Goal: Task Accomplishment & Management: Use online tool/utility

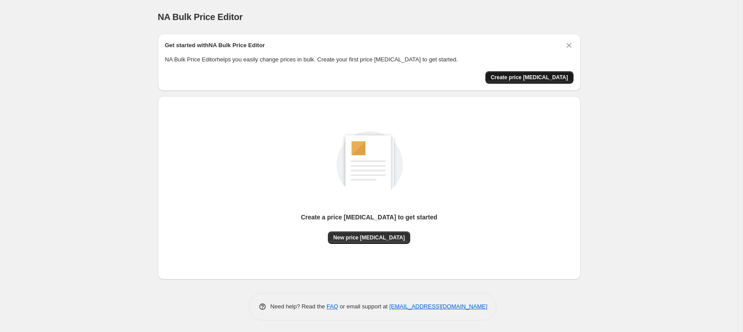
click at [533, 77] on span "Create price [MEDICAL_DATA]" at bounding box center [529, 77] width 77 height 7
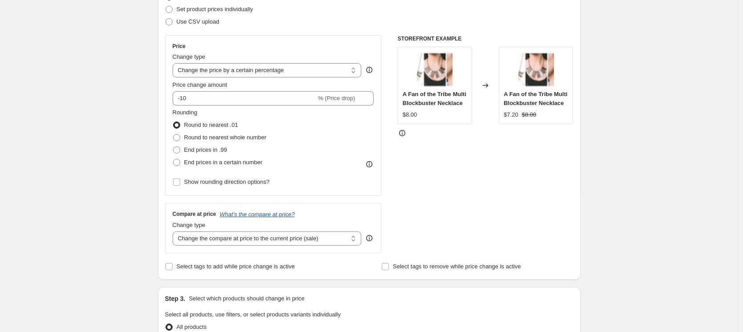
scroll to position [148, 0]
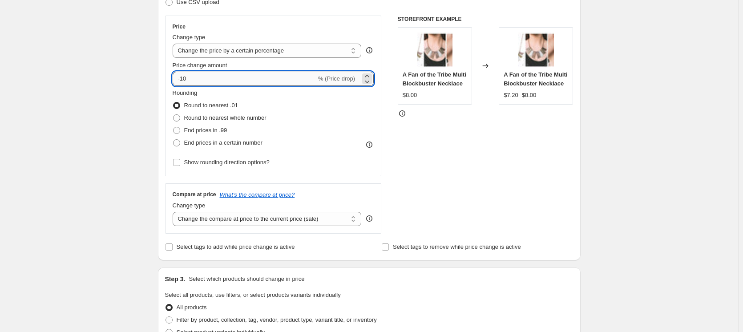
click at [184, 79] on input "-10" at bounding box center [245, 79] width 144 height 14
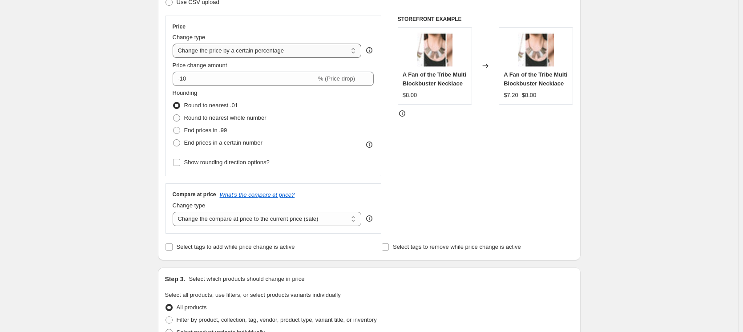
click at [257, 50] on select "Change the price to a certain amount Change the price by a certain amount Chang…" at bounding box center [267, 51] width 189 height 14
select select "to"
click at [174, 44] on select "Change the price to a certain amount Change the price by a certain amount Chang…" at bounding box center [267, 51] width 189 height 14
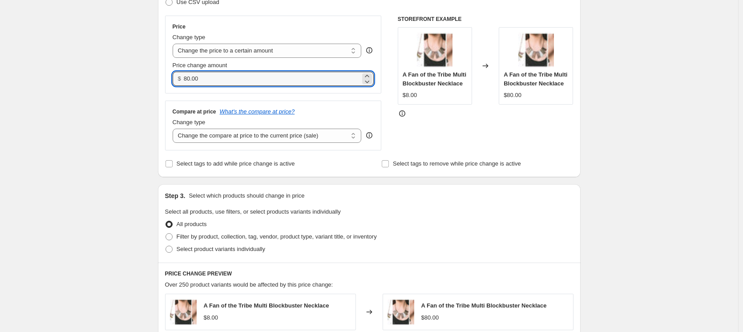
drag, startPoint x: 213, startPoint y: 78, endPoint x: 170, endPoint y: 75, distance: 43.7
click at [170, 75] on div "Price Change type Change the price to a certain amount Change the price by a ce…" at bounding box center [273, 55] width 217 height 78
type input "8.00"
click at [373, 170] on div "Select tags to add while price change is active Select tags to remove while pri…" at bounding box center [369, 163] width 408 height 12
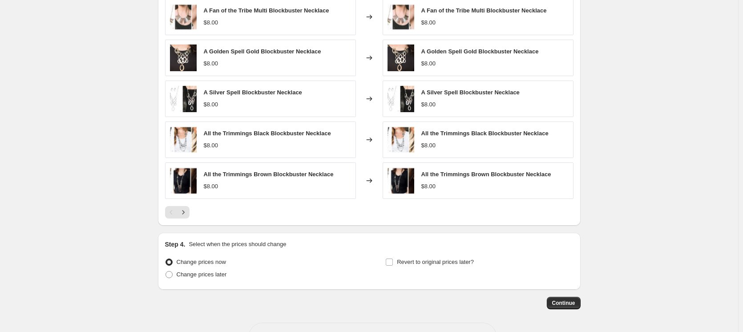
scroll to position [445, 0]
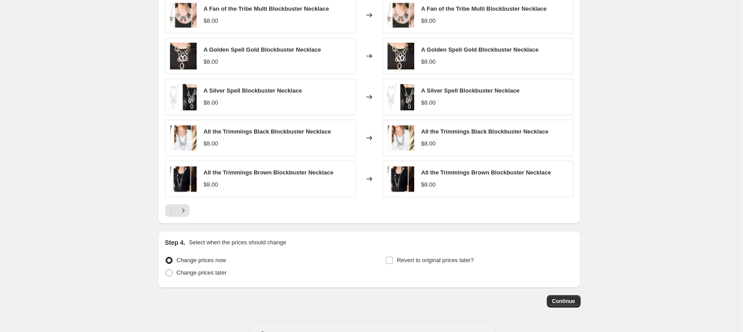
click at [172, 258] on span at bounding box center [168, 260] width 7 height 7
click at [166, 257] on input "Change prices now" at bounding box center [165, 257] width 0 height 0
click at [561, 300] on span "Continue" at bounding box center [563, 301] width 23 height 7
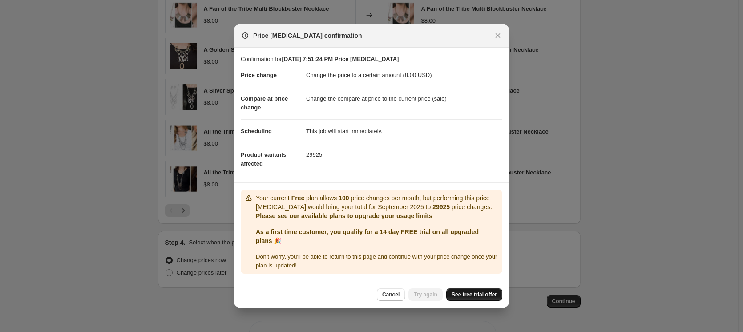
click at [477, 293] on span "See free trial offer" at bounding box center [473, 294] width 45 height 7
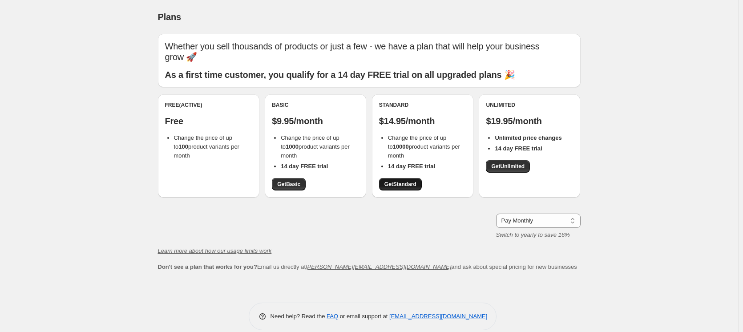
click at [405, 183] on span "Get Standard" at bounding box center [400, 184] width 32 height 7
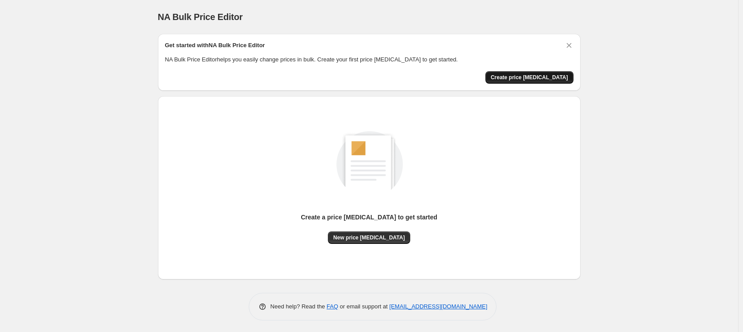
click at [526, 75] on span "Create price change job" at bounding box center [529, 77] width 77 height 7
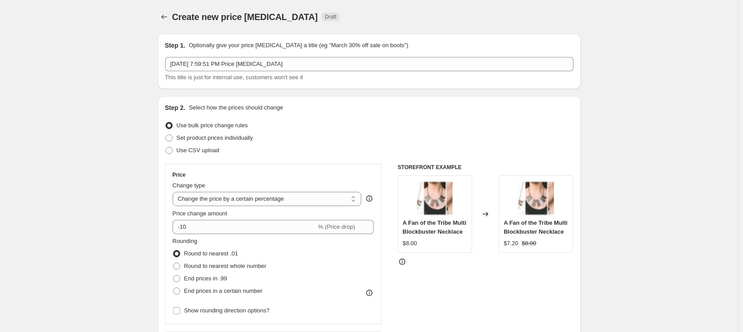
scroll to position [148, 0]
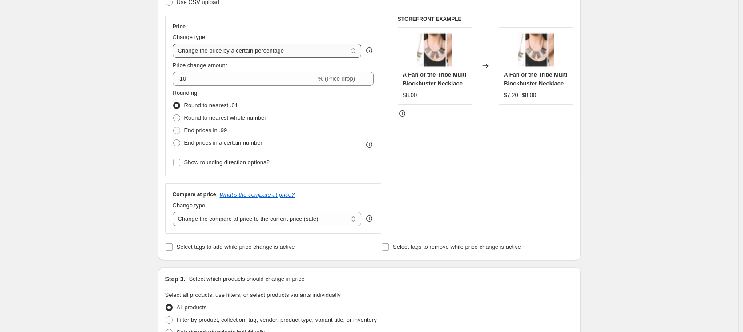
click at [255, 49] on select "Change the price to a certain amount Change the price by a certain amount Chang…" at bounding box center [267, 51] width 189 height 14
select select "to"
click at [174, 44] on select "Change the price to a certain amount Change the price by a certain amount Chang…" at bounding box center [267, 51] width 189 height 14
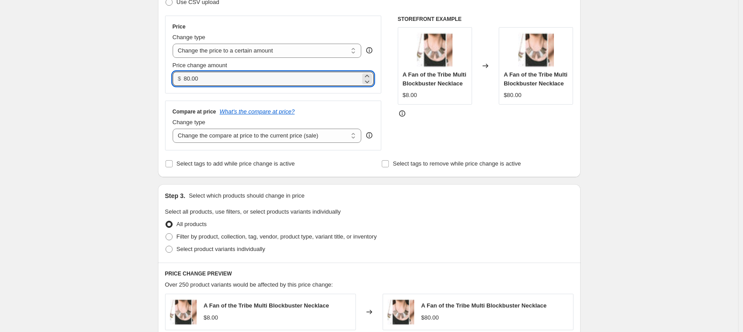
drag, startPoint x: 224, startPoint y: 77, endPoint x: 161, endPoint y: 67, distance: 63.5
click at [161, 67] on div "Step 2. Select how the prices should change Use bulk price change rules Set pro…" at bounding box center [369, 62] width 423 height 229
type input "8.00"
click at [331, 167] on div "Select tags to add while price change is active" at bounding box center [261, 163] width 192 height 12
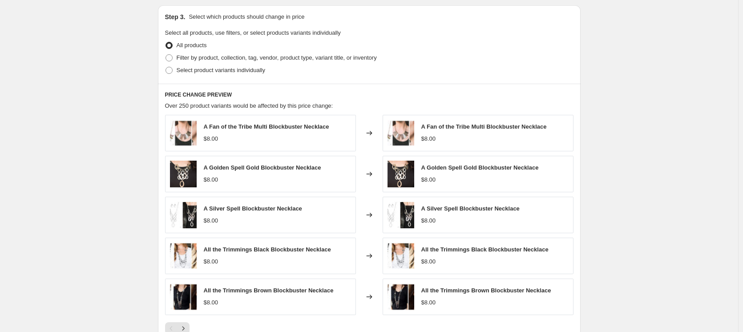
scroll to position [475, 0]
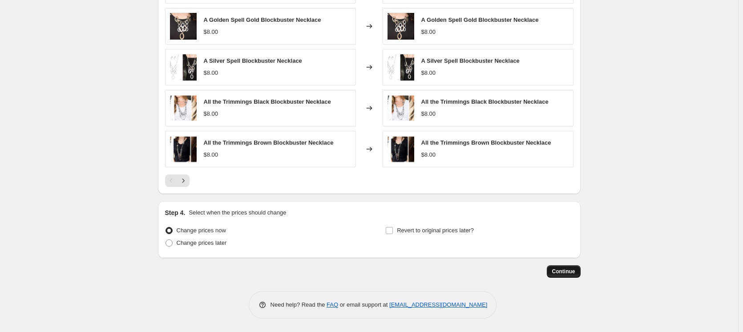
click at [573, 270] on span "Continue" at bounding box center [563, 271] width 23 height 7
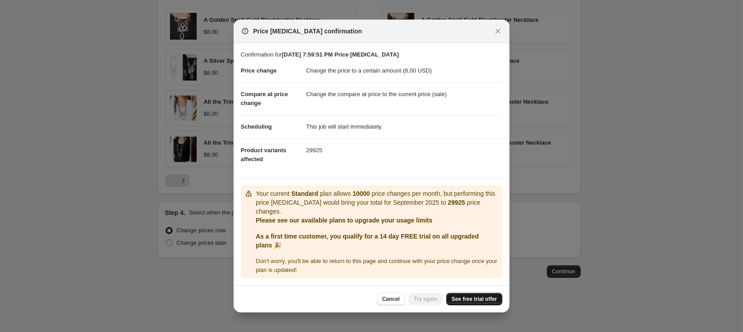
click at [475, 295] on span "See free trial offer" at bounding box center [473, 298] width 45 height 7
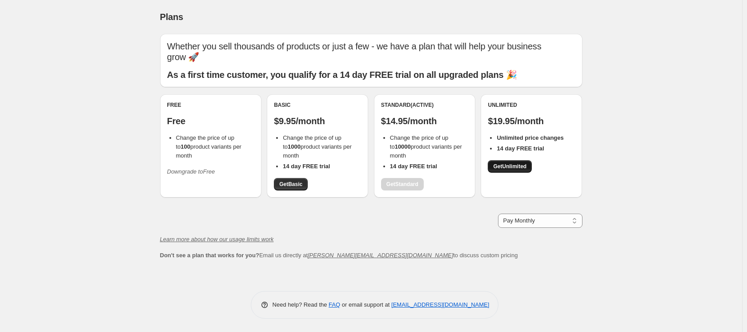
click at [506, 164] on span "Get Unlimited" at bounding box center [509, 166] width 33 height 7
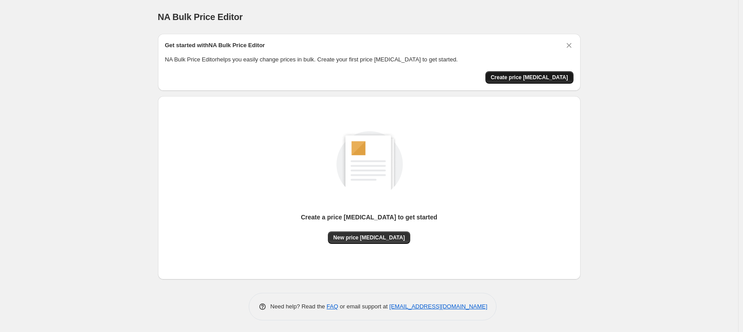
click at [531, 73] on button "Create price change job" at bounding box center [529, 77] width 88 height 12
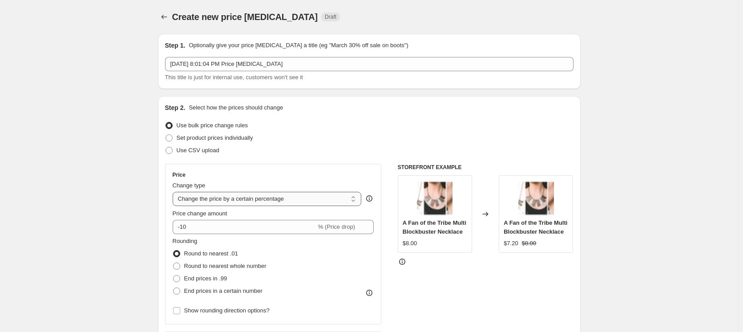
click at [225, 194] on select "Change the price to a certain amount Change the price by a certain amount Chang…" at bounding box center [267, 199] width 189 height 14
click at [213, 197] on select "Change the price to a certain amount Change the price by a certain amount Chang…" at bounding box center [267, 199] width 189 height 14
click at [219, 194] on select "Change the price to a certain amount Change the price by a certain amount Chang…" at bounding box center [267, 199] width 189 height 14
select select "to"
click at [174, 192] on select "Change the price to a certain amount Change the price by a certain amount Chang…" at bounding box center [267, 199] width 189 height 14
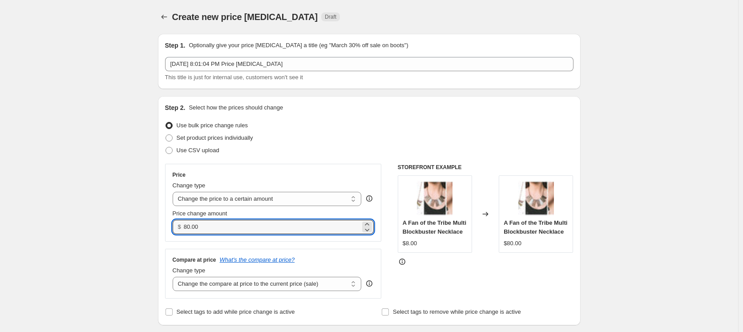
drag, startPoint x: 208, startPoint y: 227, endPoint x: 184, endPoint y: 219, distance: 25.3
click at [184, 220] on div "$ 80.00" at bounding box center [273, 227] width 201 height 14
drag, startPoint x: 208, startPoint y: 228, endPoint x: 155, endPoint y: 217, distance: 53.9
type input "8.00"
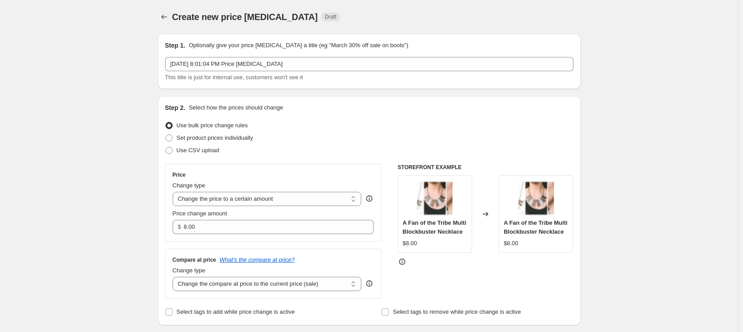
click at [218, 240] on div "Price Change type Change the price to a certain amount Change the price by a ce…" at bounding box center [273, 203] width 217 height 78
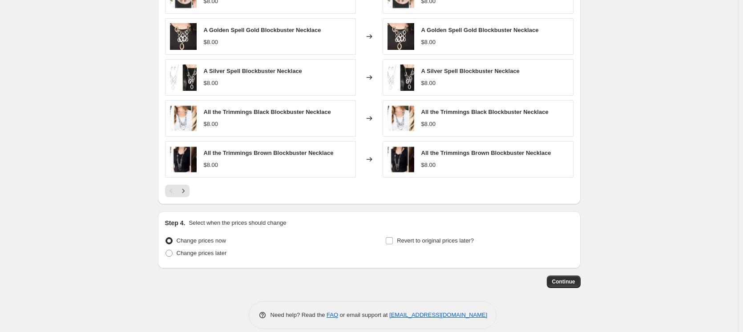
scroll to position [475, 0]
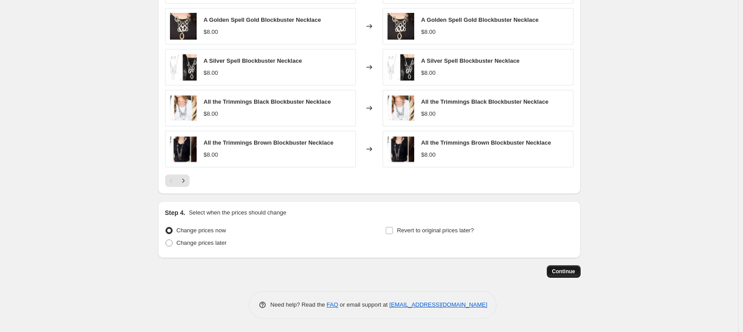
click at [571, 266] on button "Continue" at bounding box center [564, 271] width 34 height 12
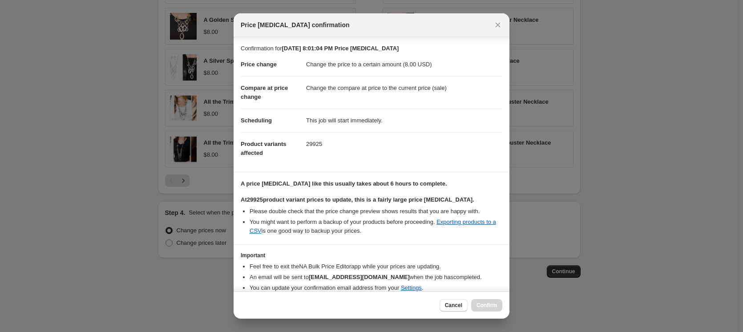
scroll to position [37, 0]
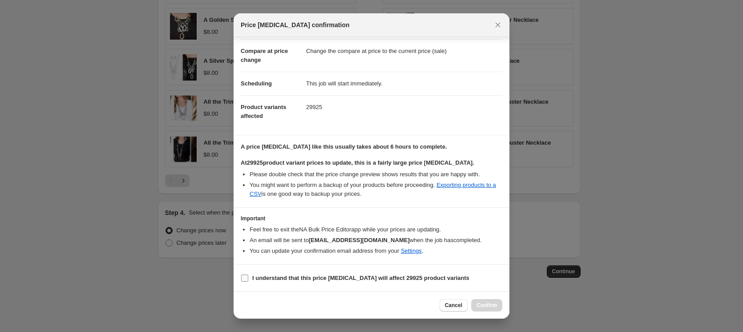
click at [244, 278] on input "I understand that this price change job will affect 29925 product variants" at bounding box center [244, 277] width 7 height 7
checkbox input "true"
click at [487, 302] on span "Confirm" at bounding box center [486, 305] width 20 height 7
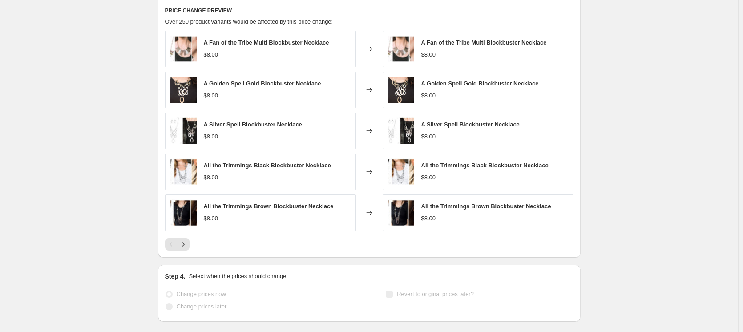
scroll to position [498, 0]
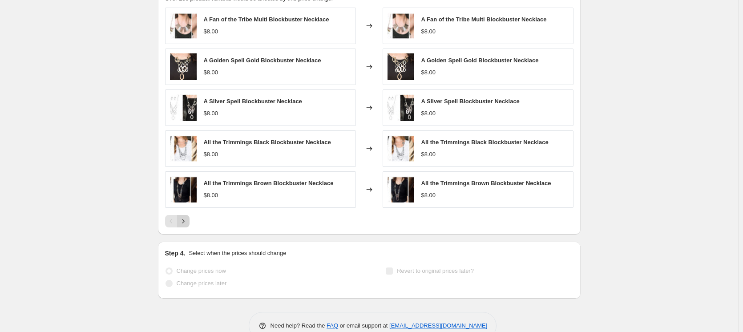
click at [188, 222] on icon "Next" at bounding box center [183, 221] width 9 height 9
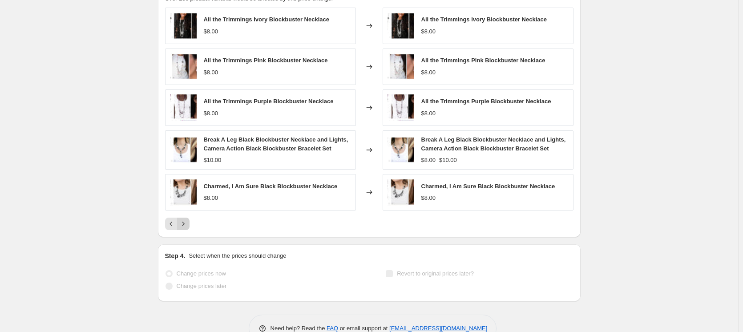
click at [188, 222] on icon "Next" at bounding box center [183, 223] width 9 height 9
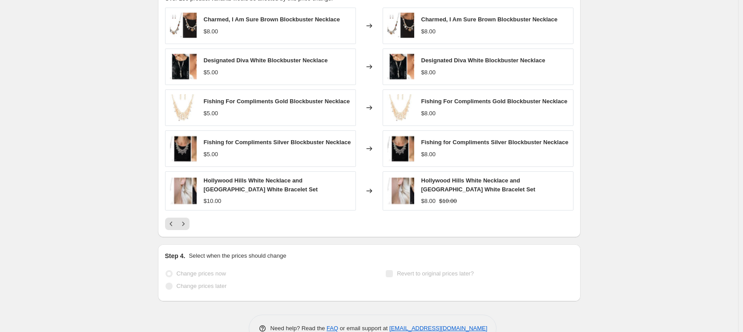
click at [173, 273] on span at bounding box center [168, 273] width 7 height 7
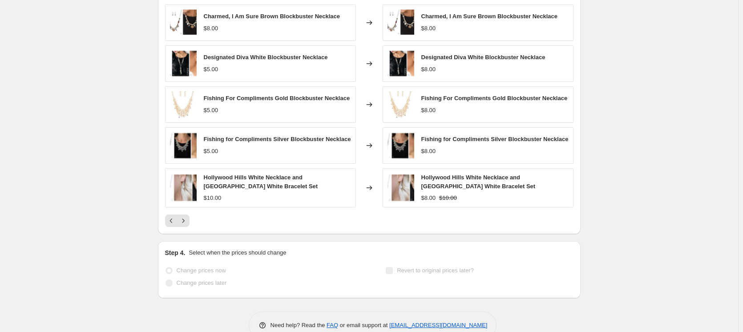
scroll to position [522, 0]
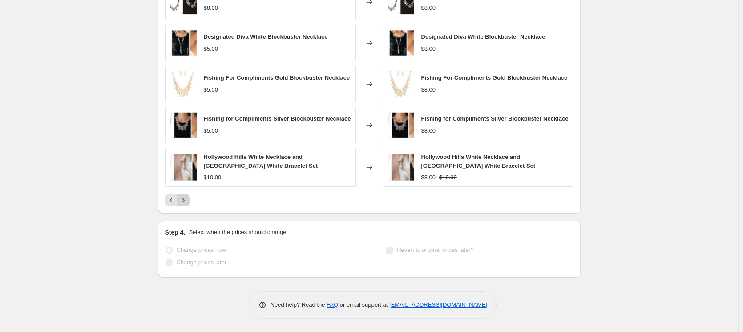
click at [188, 201] on icon "Next" at bounding box center [183, 200] width 9 height 9
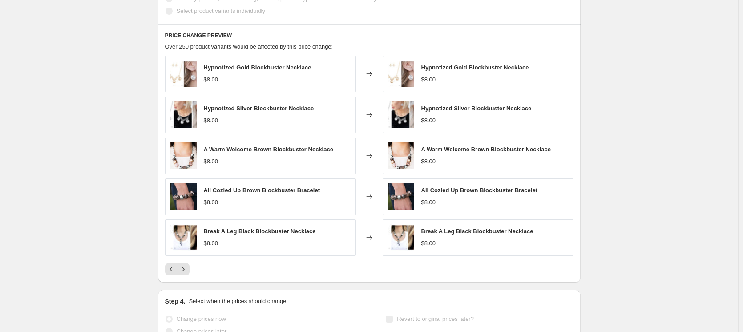
scroll to position [449, 0]
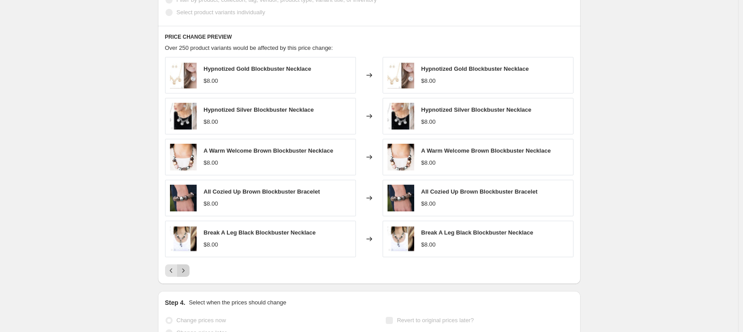
click at [187, 271] on icon "Next" at bounding box center [183, 270] width 9 height 9
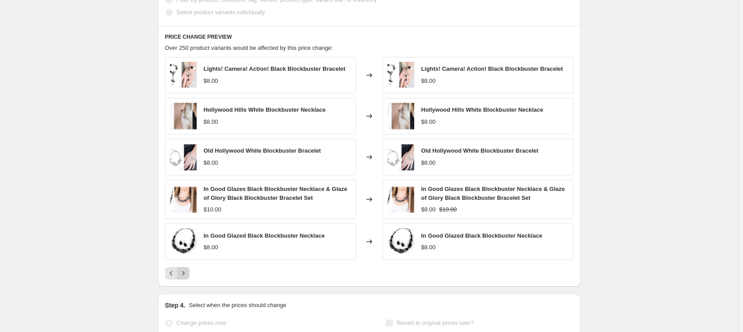
click at [187, 271] on icon "Next" at bounding box center [183, 273] width 9 height 9
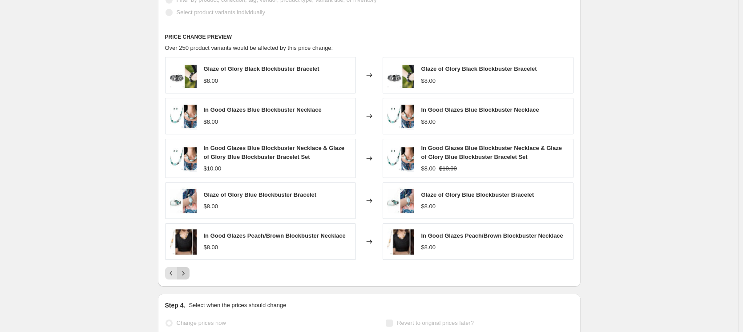
click at [187, 271] on icon "Next" at bounding box center [183, 273] width 9 height 9
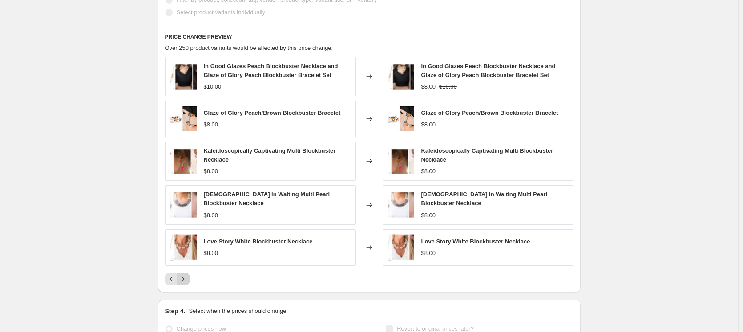
click at [187, 274] on icon "Next" at bounding box center [183, 278] width 9 height 9
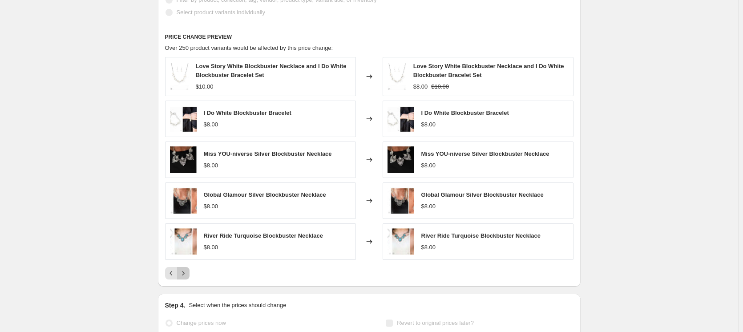
click at [187, 274] on icon "Next" at bounding box center [183, 273] width 9 height 9
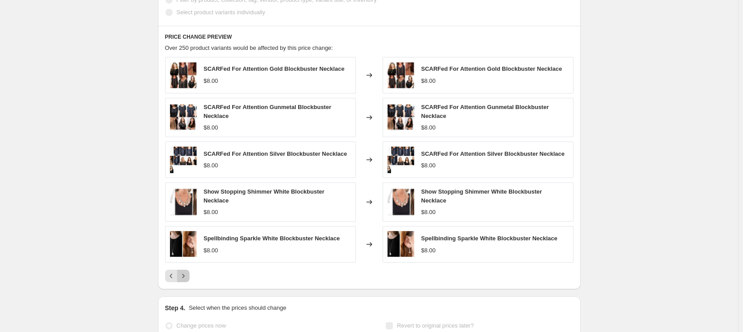
click at [187, 274] on icon "Next" at bounding box center [183, 275] width 9 height 9
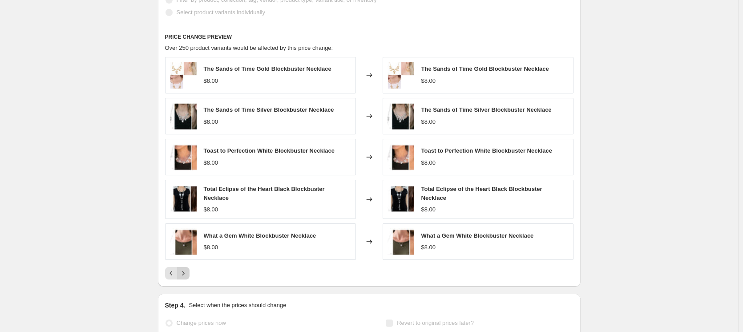
click at [187, 274] on icon "Next" at bounding box center [183, 273] width 9 height 9
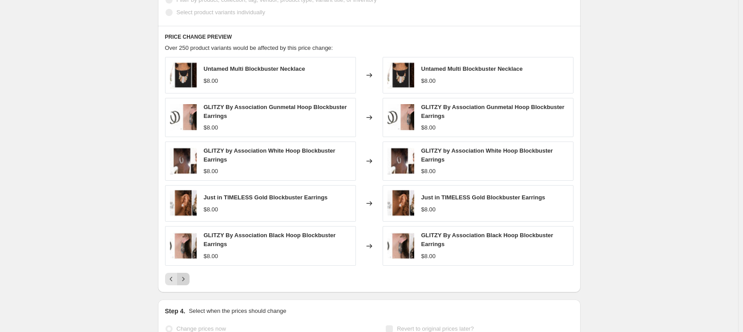
click at [187, 277] on icon "Next" at bounding box center [183, 278] width 9 height 9
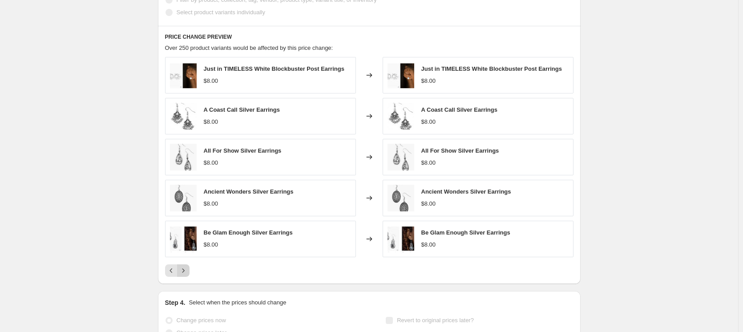
click at [188, 269] on icon "Next" at bounding box center [183, 270] width 9 height 9
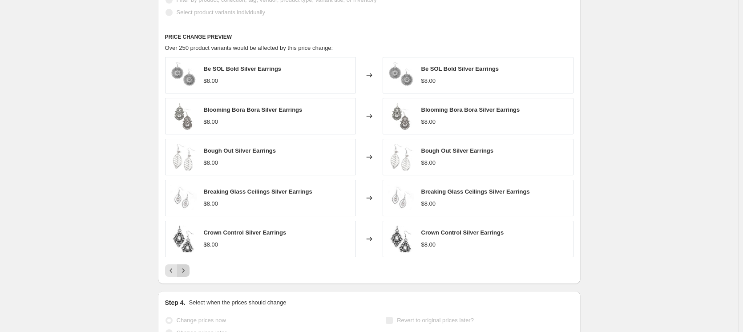
click at [188, 269] on icon "Next" at bounding box center [183, 270] width 9 height 9
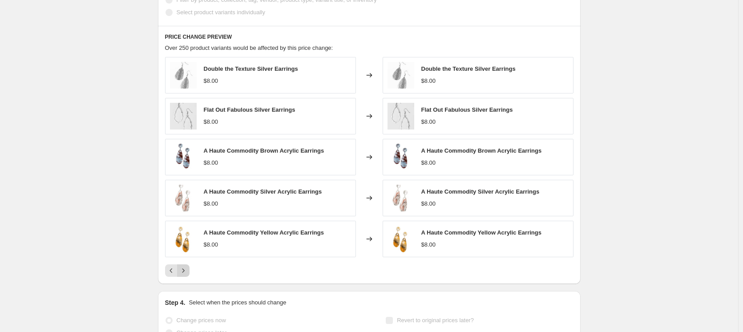
click at [188, 269] on icon "Next" at bounding box center [183, 270] width 9 height 9
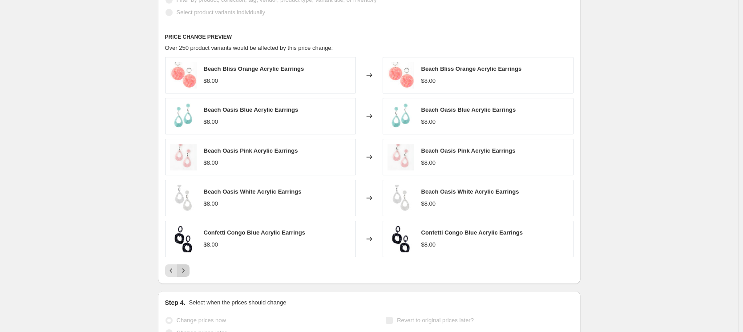
click at [188, 269] on icon "Next" at bounding box center [183, 270] width 9 height 9
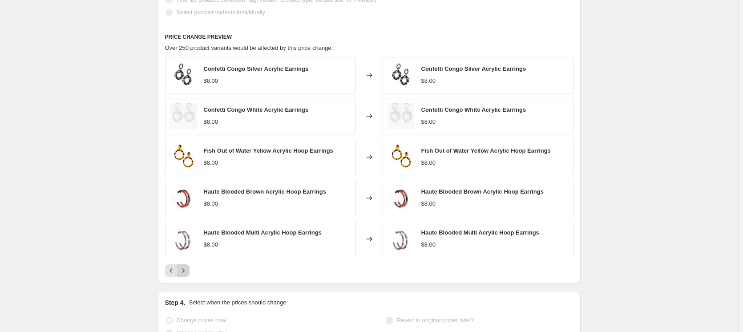
click at [188, 269] on icon "Next" at bounding box center [183, 270] width 9 height 9
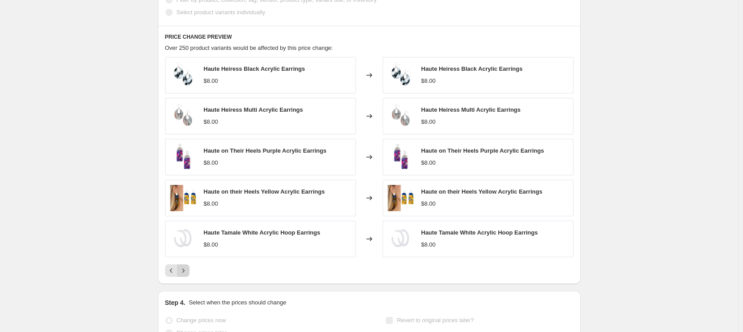
click at [188, 269] on icon "Next" at bounding box center [183, 270] width 9 height 9
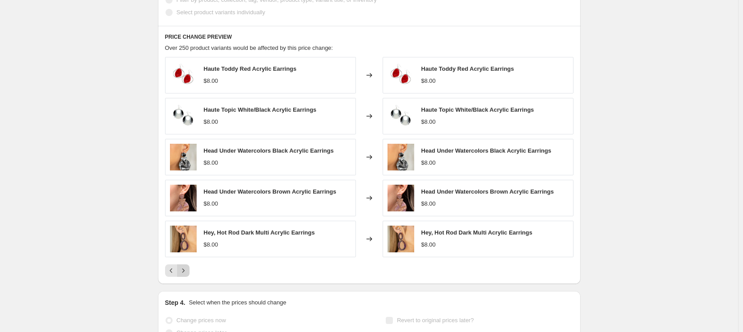
click at [188, 269] on icon "Next" at bounding box center [183, 270] width 9 height 9
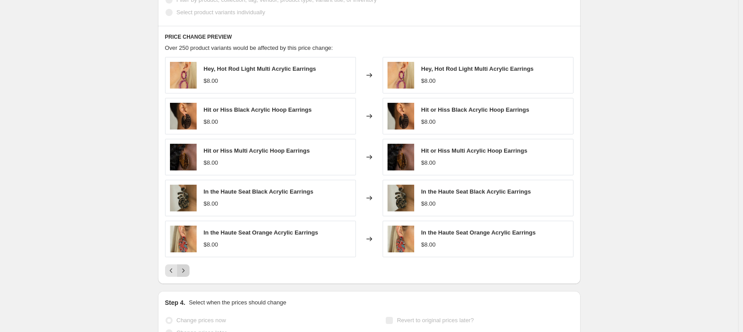
click at [188, 269] on icon "Next" at bounding box center [183, 270] width 9 height 9
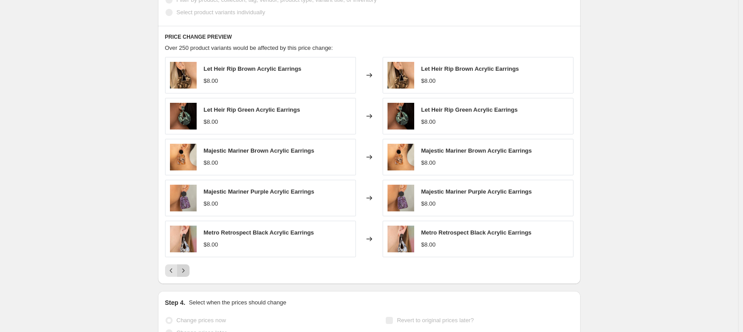
click at [188, 269] on icon "Next" at bounding box center [183, 270] width 9 height 9
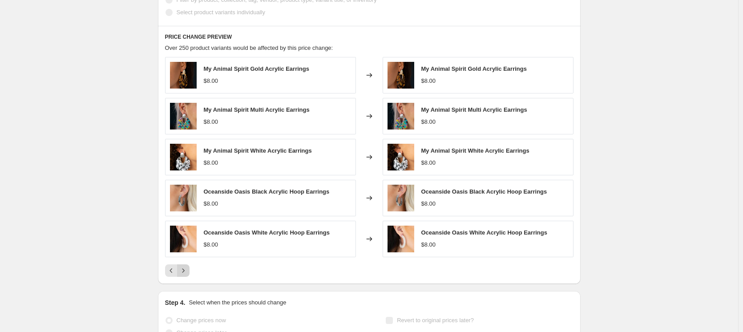
click at [188, 269] on icon "Next" at bounding box center [183, 270] width 9 height 9
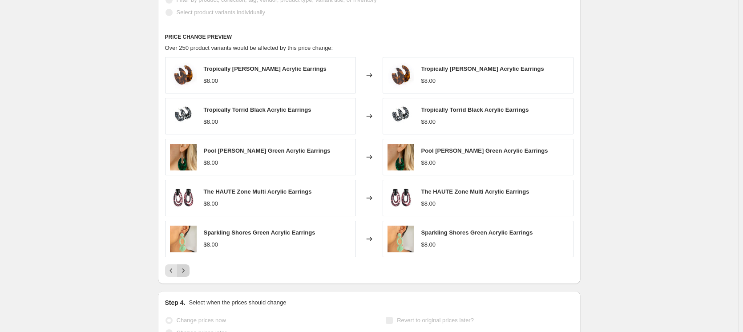
click at [188, 269] on icon "Next" at bounding box center [183, 270] width 9 height 9
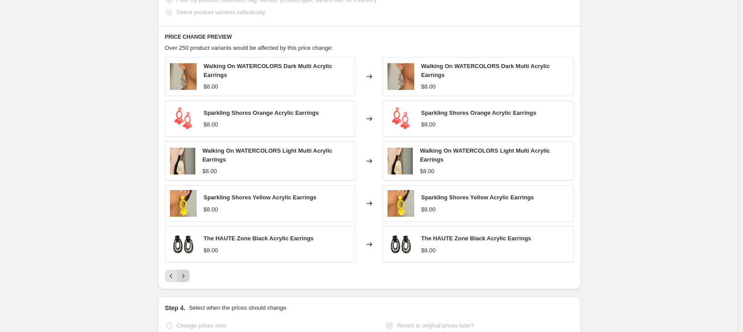
click at [187, 274] on icon "Next" at bounding box center [183, 275] width 9 height 9
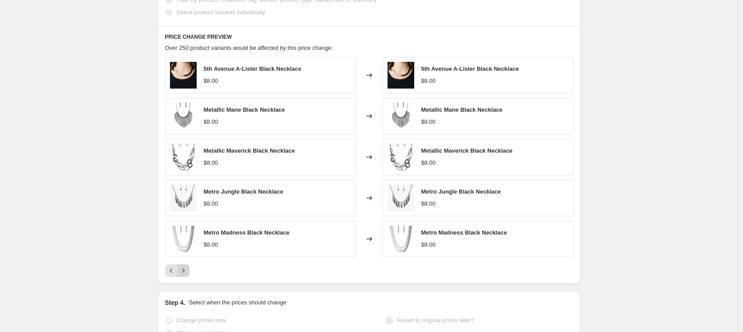
click at [188, 271] on icon "Next" at bounding box center [183, 270] width 9 height 9
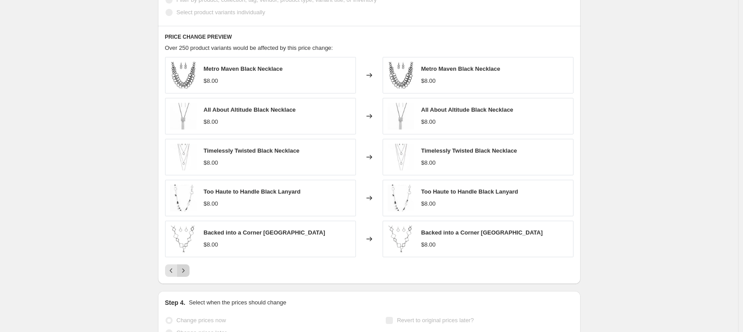
click at [188, 268] on icon "Next" at bounding box center [183, 270] width 9 height 9
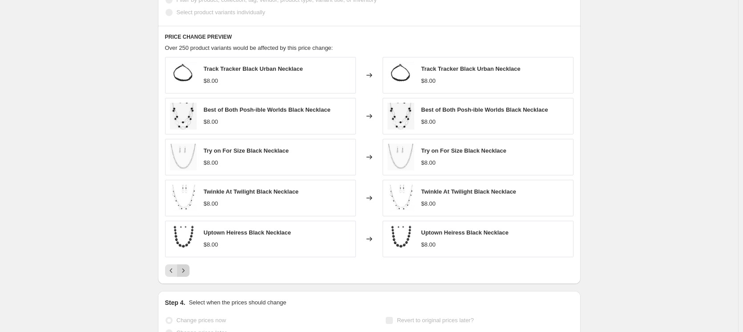
click at [188, 270] on icon "Next" at bounding box center [183, 270] width 9 height 9
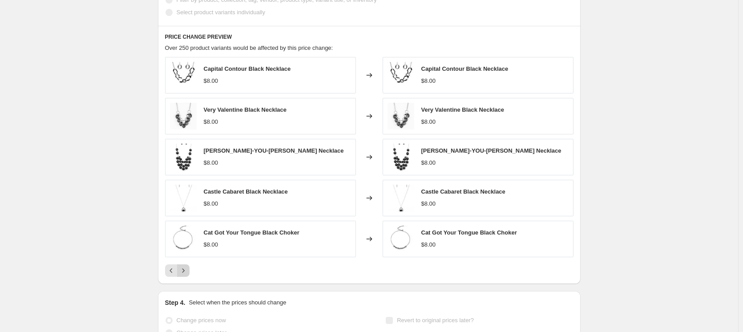
click at [188, 270] on icon "Next" at bounding box center [183, 270] width 9 height 9
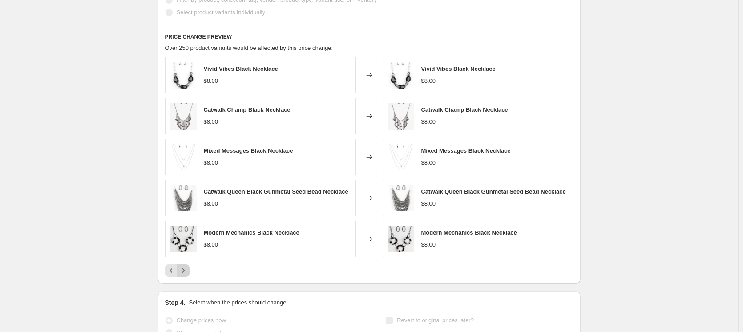
click at [188, 270] on icon "Next" at bounding box center [183, 270] width 9 height 9
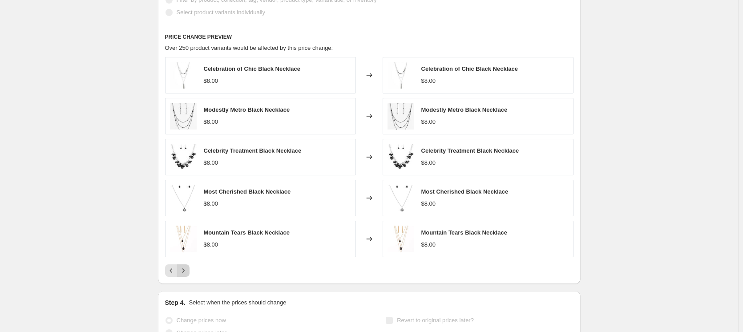
click at [186, 270] on icon "Next" at bounding box center [183, 270] width 9 height 9
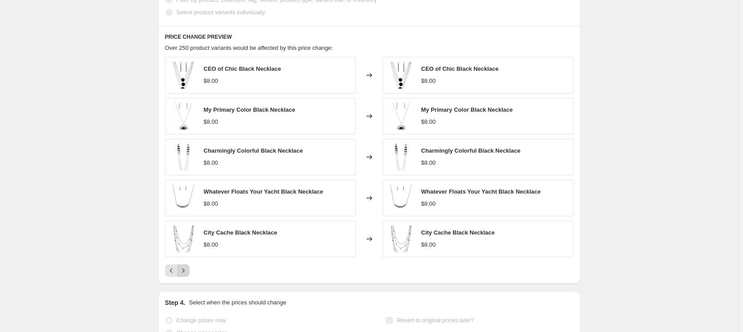
click at [186, 270] on icon "Next" at bounding box center [183, 270] width 9 height 9
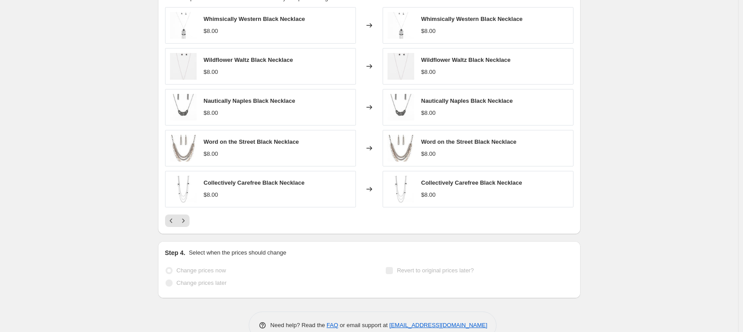
scroll to position [519, 0]
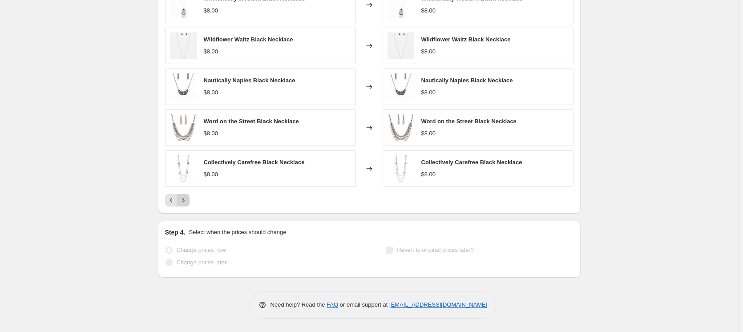
click at [188, 200] on icon "Next" at bounding box center [183, 200] width 9 height 9
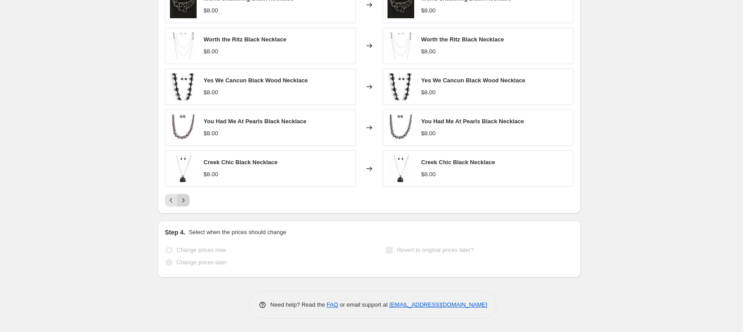
click at [188, 199] on icon "Next" at bounding box center [183, 200] width 9 height 9
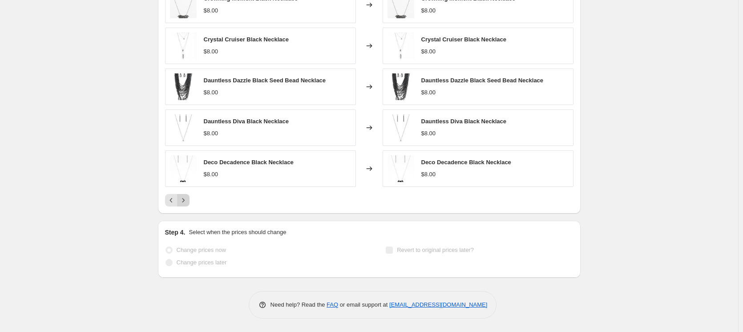
click at [188, 201] on icon "Next" at bounding box center [183, 200] width 9 height 9
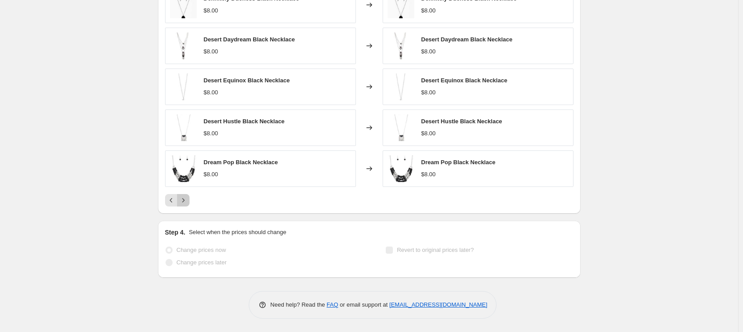
click at [187, 201] on icon "Next" at bounding box center [183, 200] width 9 height 9
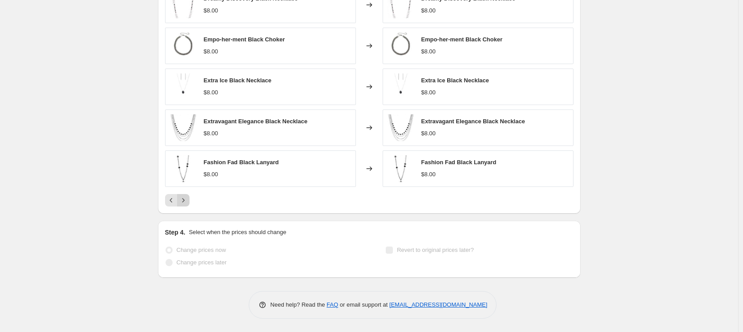
click at [187, 201] on icon "Next" at bounding box center [183, 200] width 9 height 9
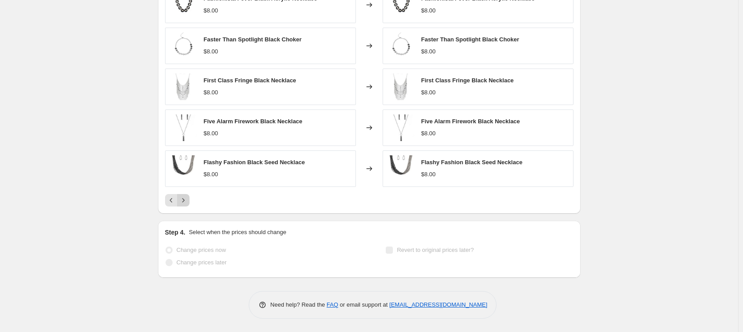
click at [187, 201] on icon "Next" at bounding box center [183, 200] width 9 height 9
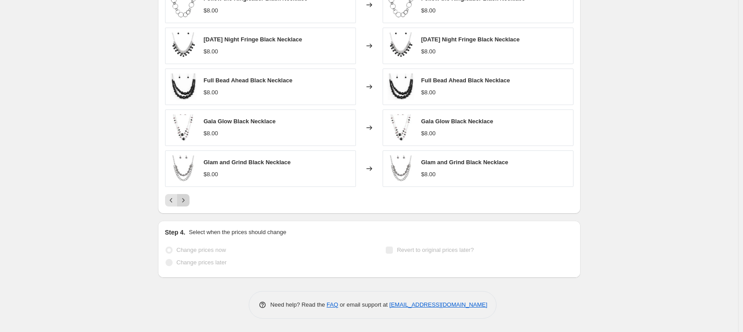
click at [187, 201] on icon "Next" at bounding box center [183, 200] width 9 height 9
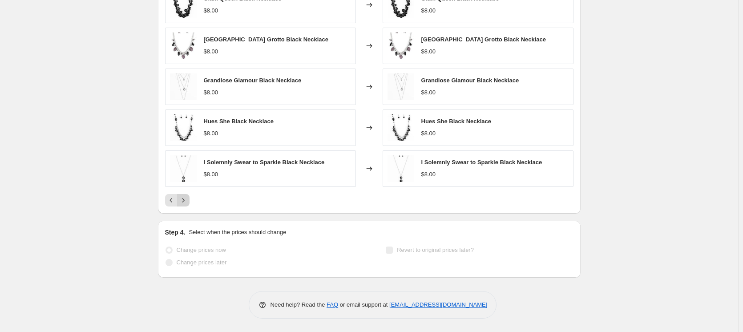
click at [187, 201] on icon "Next" at bounding box center [183, 200] width 9 height 9
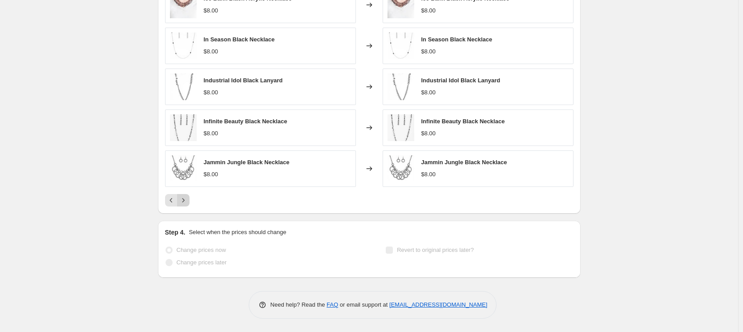
click at [187, 201] on icon "Next" at bounding box center [183, 200] width 9 height 9
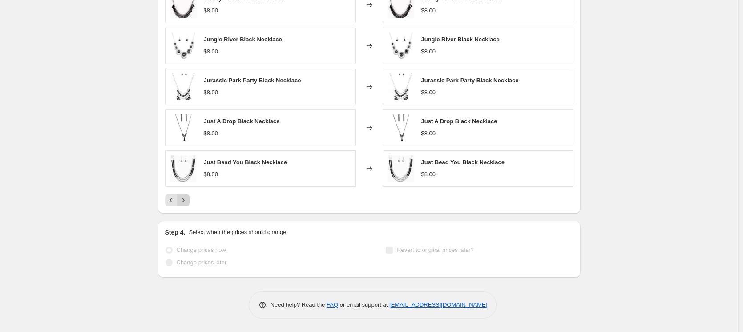
click at [187, 201] on icon "Next" at bounding box center [183, 200] width 9 height 9
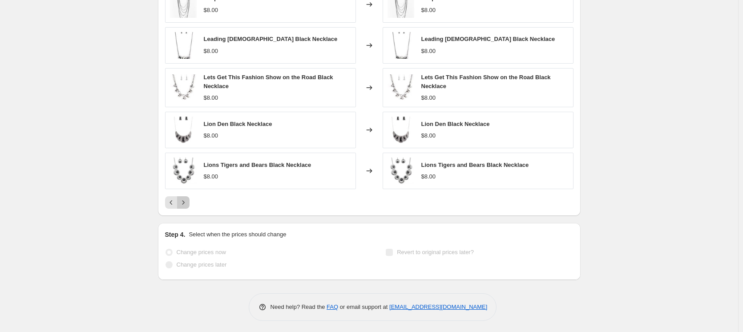
click at [187, 201] on icon "Next" at bounding box center [183, 202] width 9 height 9
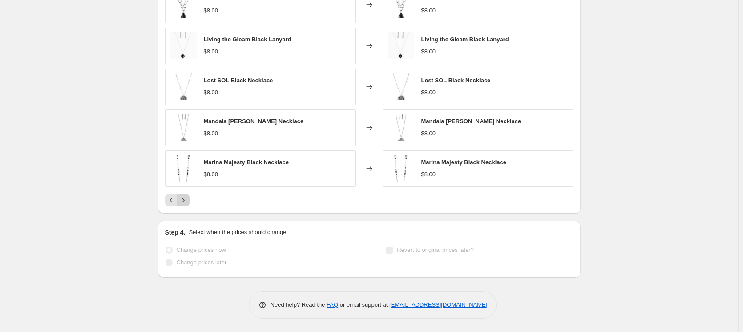
click at [187, 201] on icon "Next" at bounding box center [183, 200] width 9 height 9
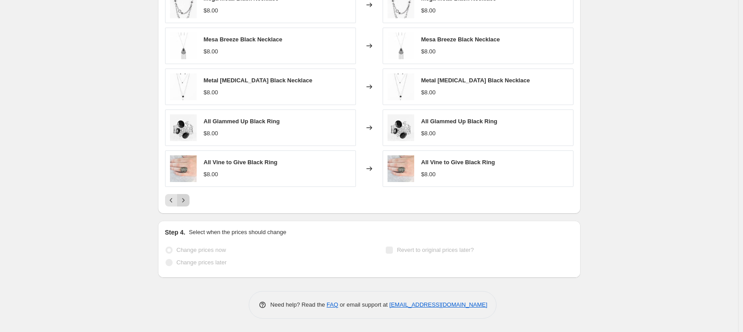
click at [187, 201] on icon "Next" at bounding box center [183, 200] width 9 height 9
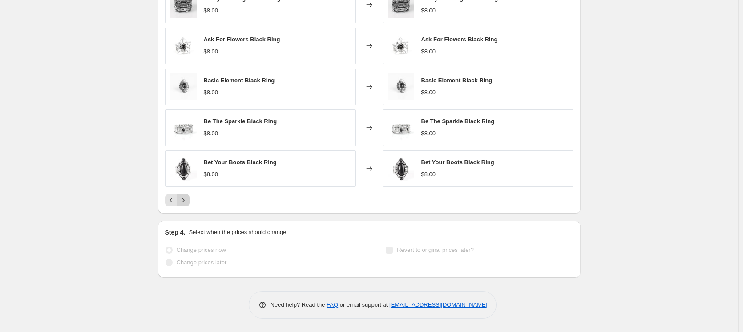
click at [187, 201] on icon "Next" at bounding box center [183, 200] width 9 height 9
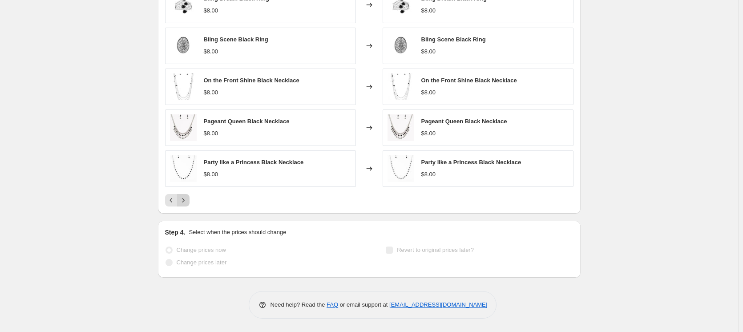
click at [187, 201] on icon "Next" at bounding box center [183, 200] width 9 height 9
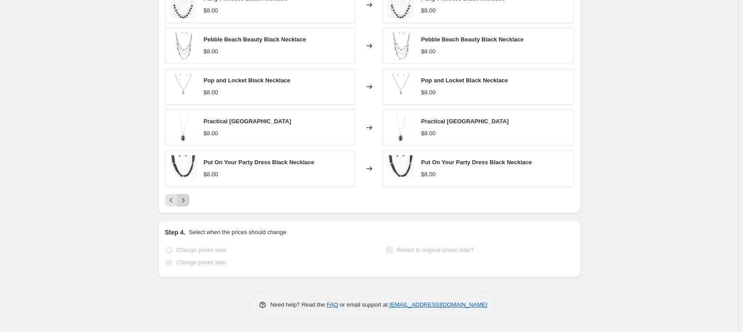
click at [187, 201] on icon "Next" at bounding box center [183, 200] width 9 height 9
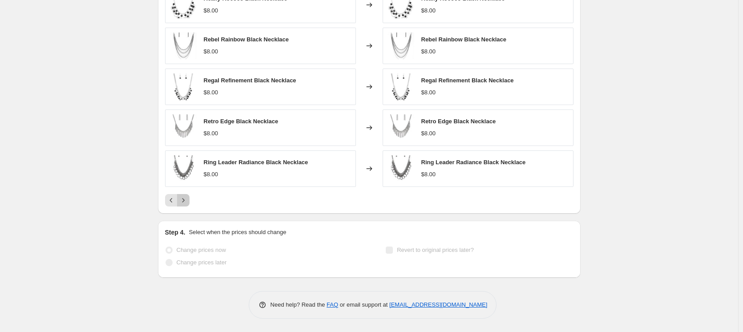
click at [187, 201] on icon "Next" at bounding box center [183, 200] width 9 height 9
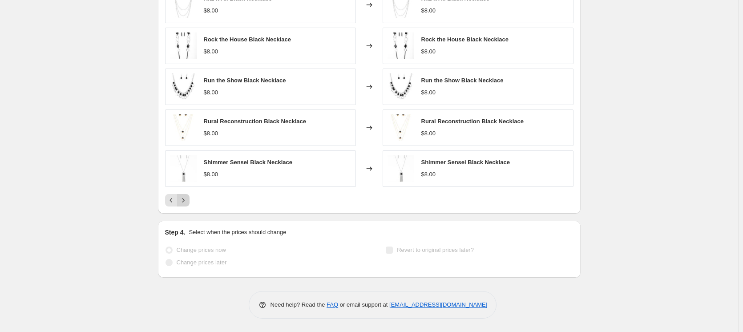
click at [187, 201] on icon "Next" at bounding box center [183, 200] width 9 height 9
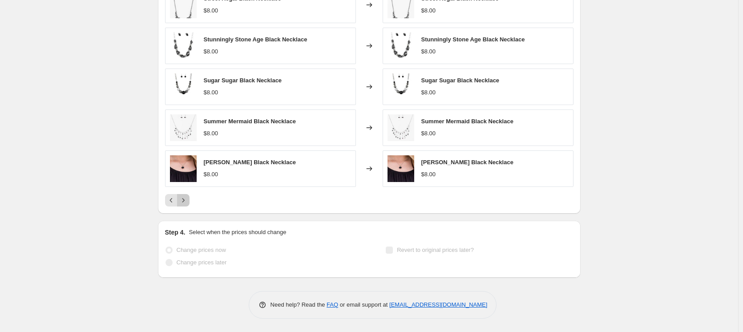
click at [187, 201] on icon "Next" at bounding box center [183, 200] width 9 height 9
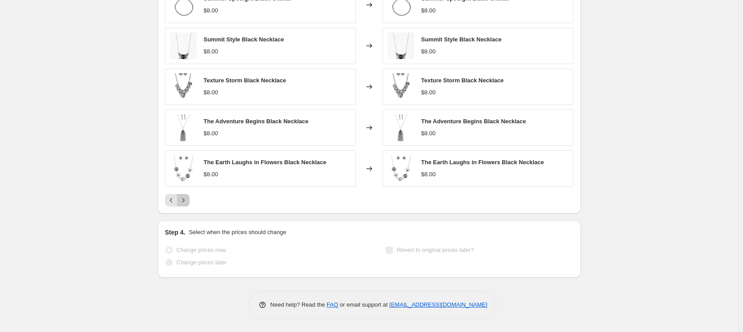
click at [187, 201] on icon "Next" at bounding box center [183, 200] width 9 height 9
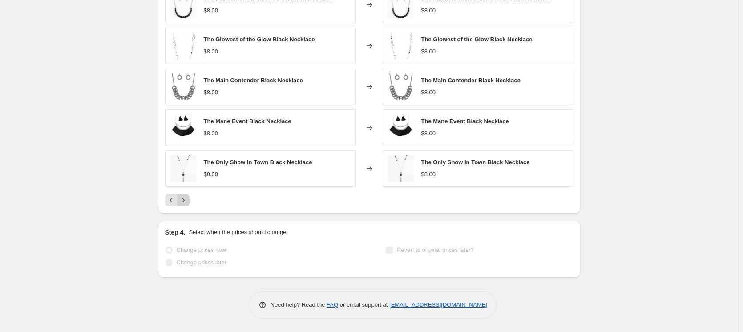
click at [187, 201] on icon "Next" at bounding box center [183, 200] width 9 height 9
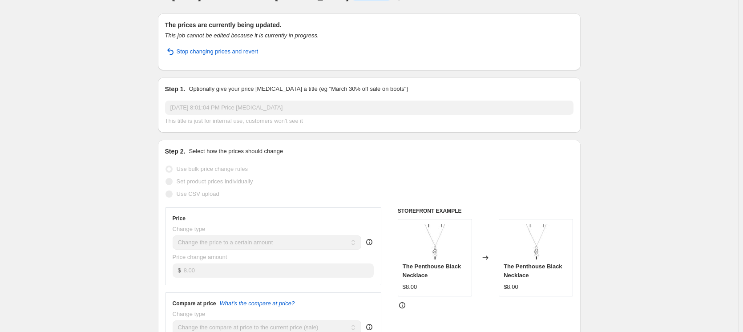
scroll to position [0, 0]
